Goal: Navigation & Orientation: Find specific page/section

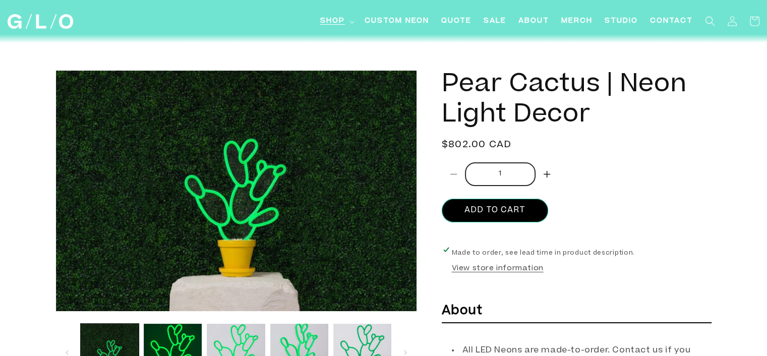
click at [335, 24] on span "Shop" at bounding box center [332, 21] width 25 height 11
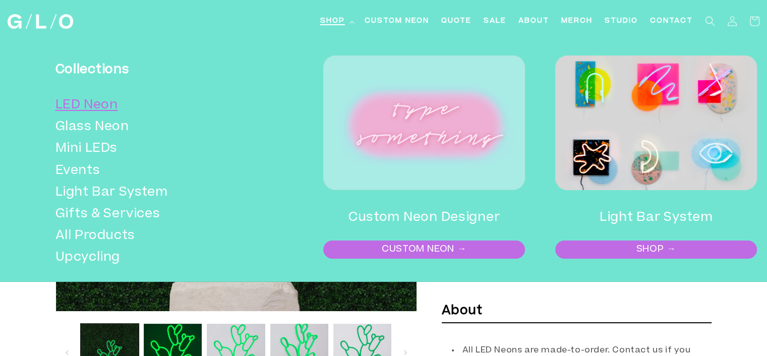
click at [117, 104] on link "LED Neon" at bounding box center [156, 106] width 203 height 22
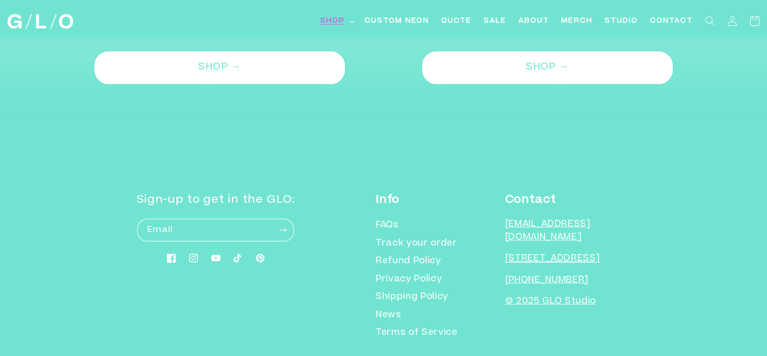
scroll to position [3115, 0]
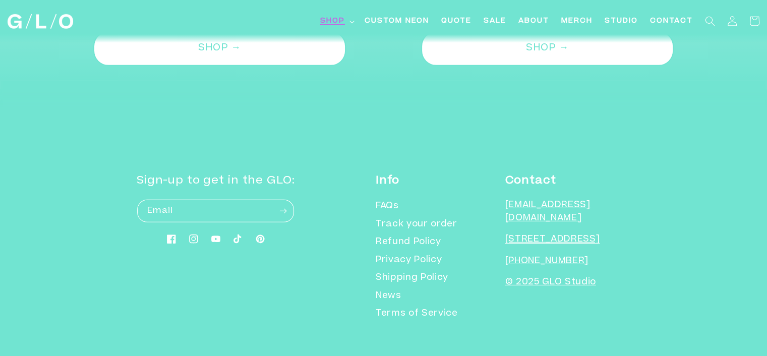
click at [347, 20] on summary "Shop" at bounding box center [336, 21] width 44 height 23
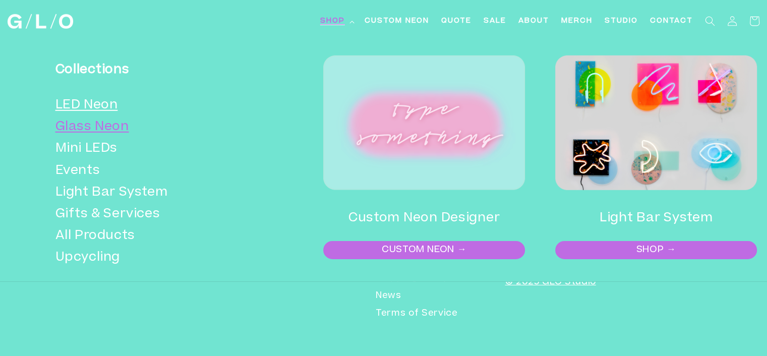
click at [114, 131] on link "Glass Neon" at bounding box center [156, 127] width 203 height 22
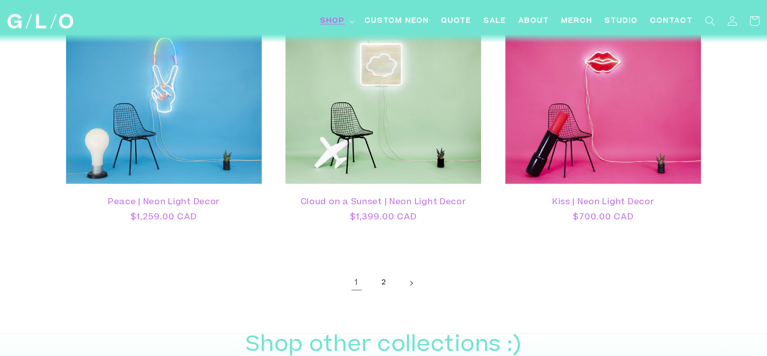
scroll to position [2316, 0]
